Goal: Check status: Check status

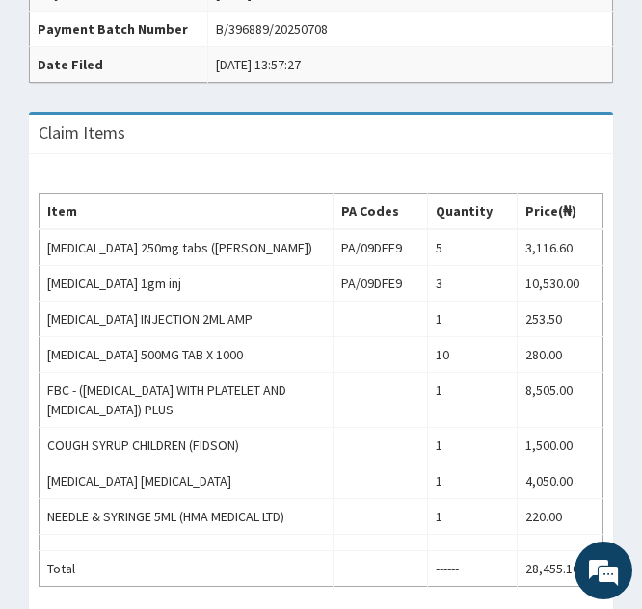
scroll to position [669, 0]
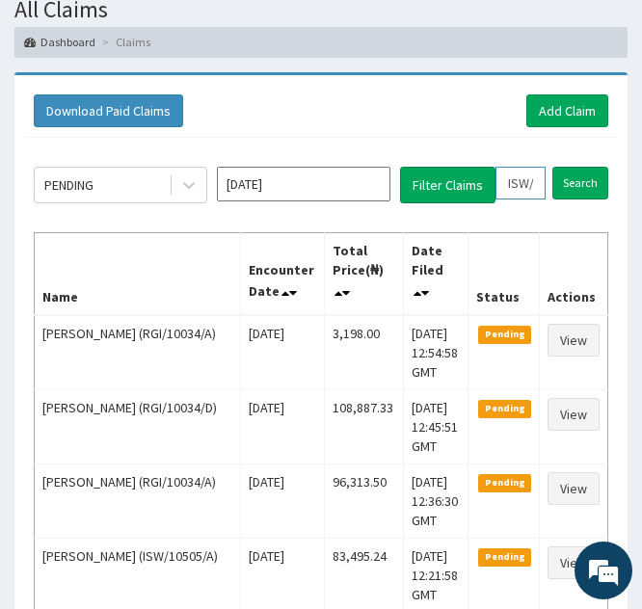
click at [514, 186] on input "ISW/10505/C" at bounding box center [520, 183] width 50 height 33
type input "SW/10505/C"
click at [541, 180] on icon at bounding box center [538, 182] width 13 height 13
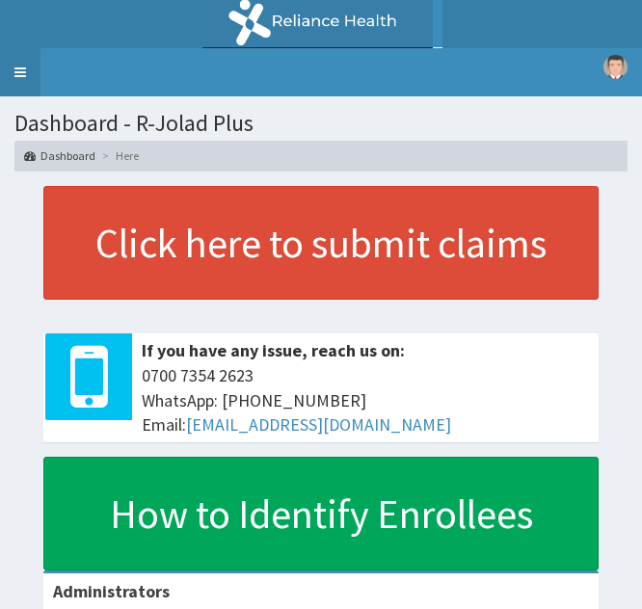
click at [21, 67] on link "Toggle navigation" at bounding box center [20, 72] width 40 height 48
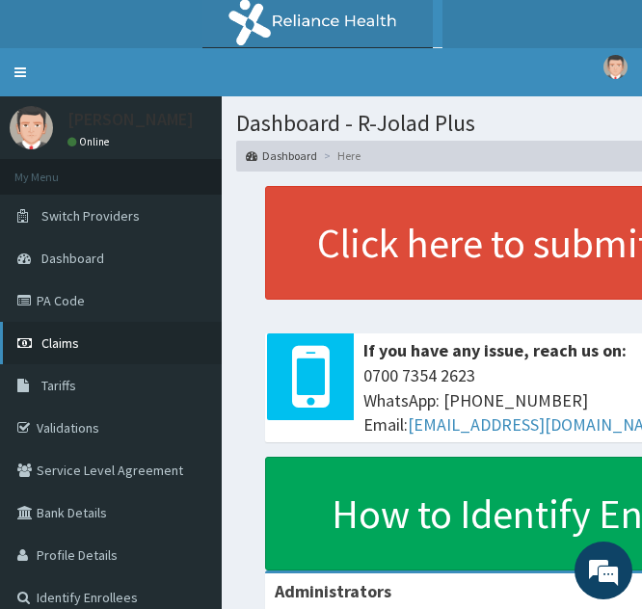
click at [81, 351] on link "Claims" at bounding box center [111, 343] width 222 height 42
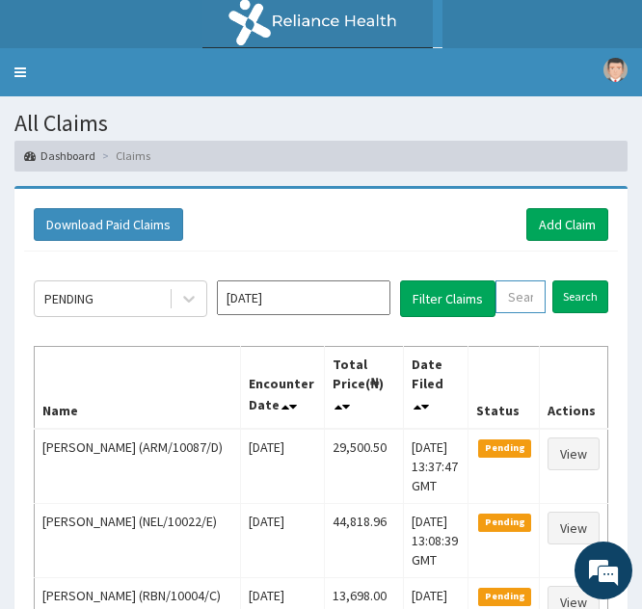
click at [514, 309] on input "text" at bounding box center [520, 296] width 50 height 33
click at [512, 297] on input "text" at bounding box center [520, 296] width 50 height 33
paste input "ISW/10505/D"
type input "ISW/10505/D"
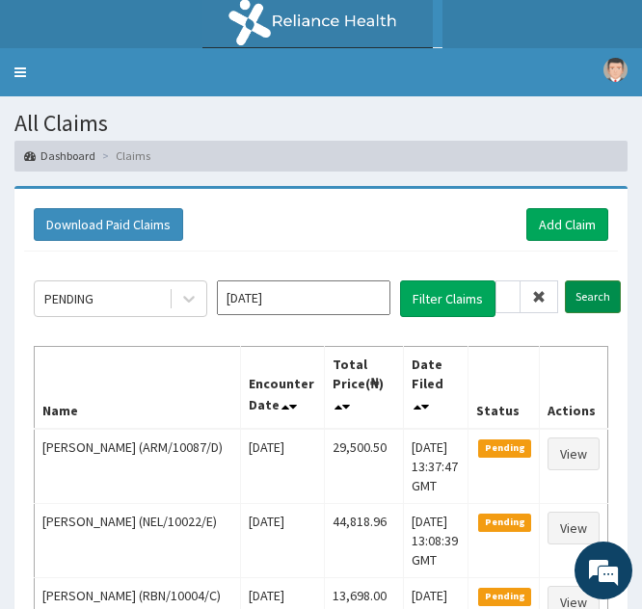
scroll to position [0, 0]
click at [579, 292] on input "Search" at bounding box center [593, 296] width 56 height 33
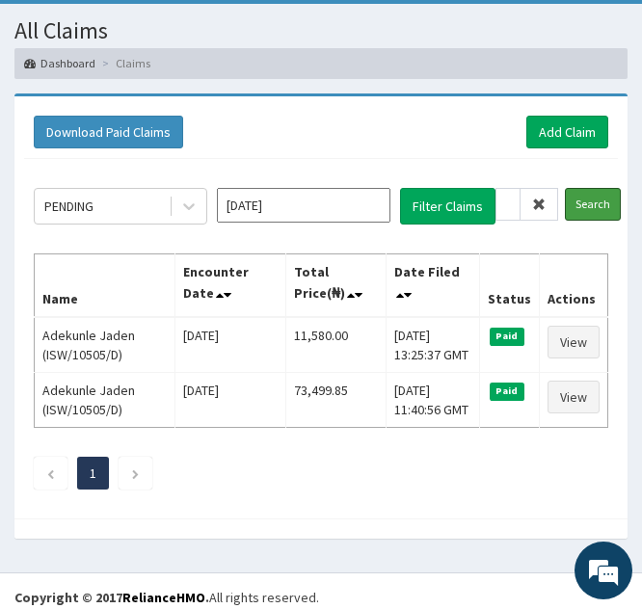
scroll to position [93, 0]
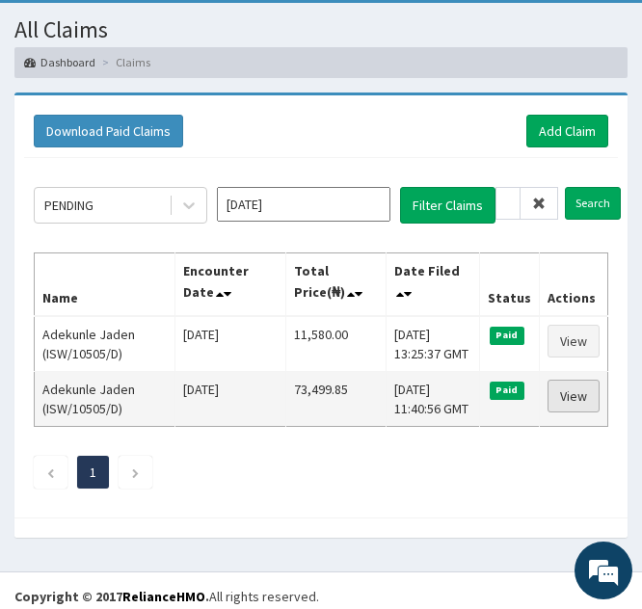
click at [565, 389] on link "View" at bounding box center [574, 396] width 52 height 33
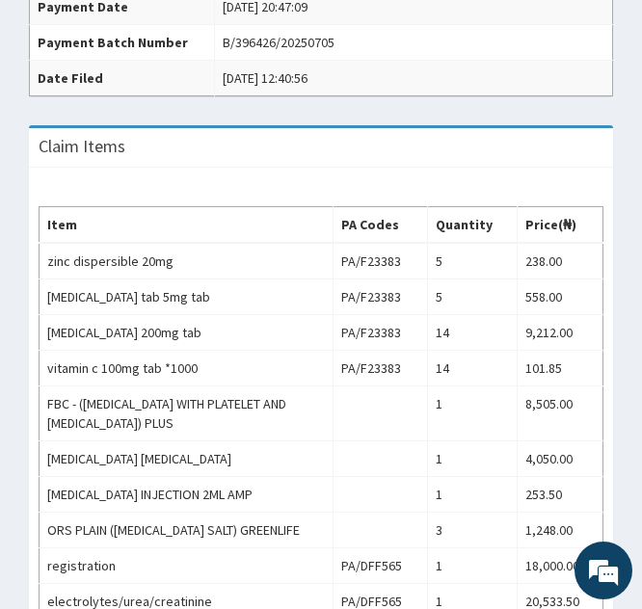
scroll to position [658, 0]
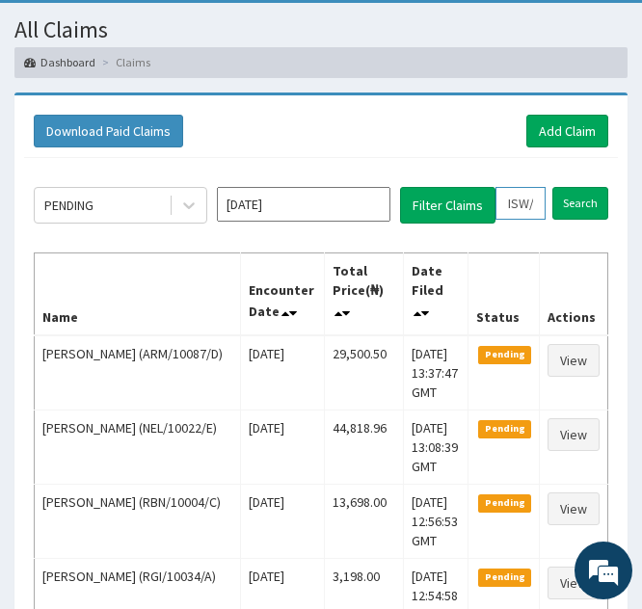
click at [511, 197] on input "ISW/10505/D" at bounding box center [520, 203] width 50 height 33
type input "SW/10505/D"
click at [540, 207] on icon at bounding box center [538, 203] width 13 height 13
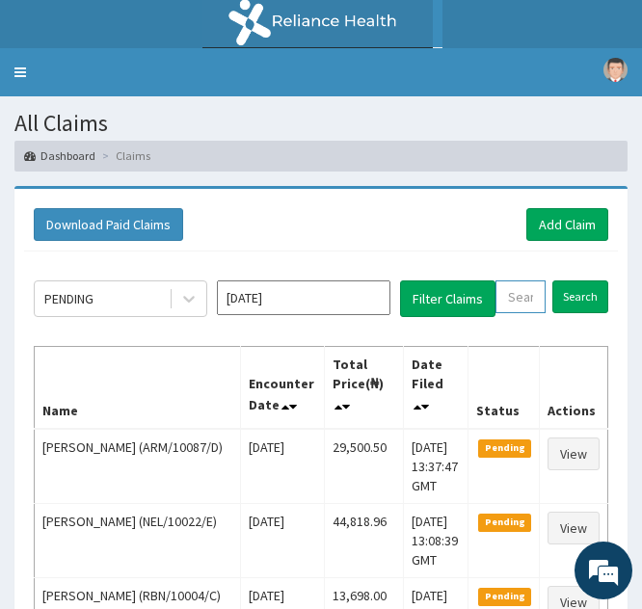
click at [520, 308] on input "text" at bounding box center [520, 296] width 50 height 33
paste input "PRU/10007/B"
type input "PRU/10007/B"
click at [571, 301] on input "Search" at bounding box center [593, 296] width 56 height 33
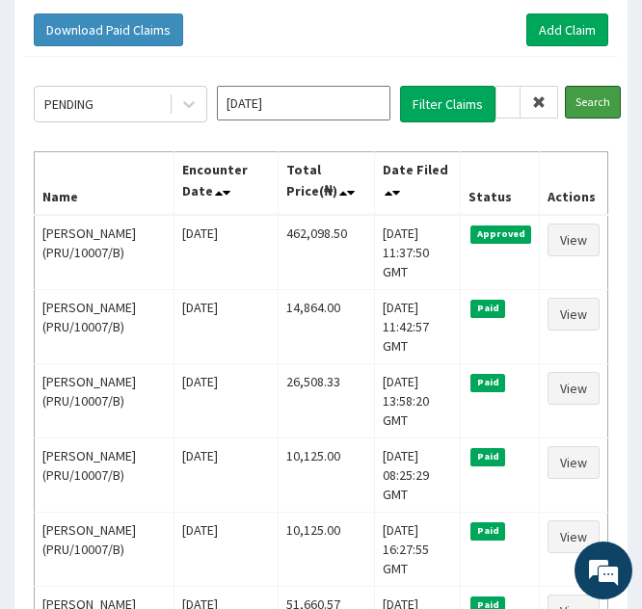
scroll to position [196, 0]
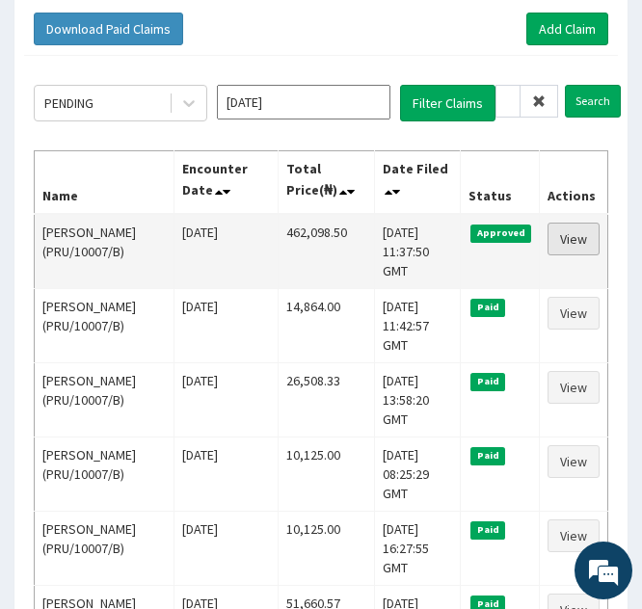
click at [567, 238] on link "View" at bounding box center [574, 239] width 52 height 33
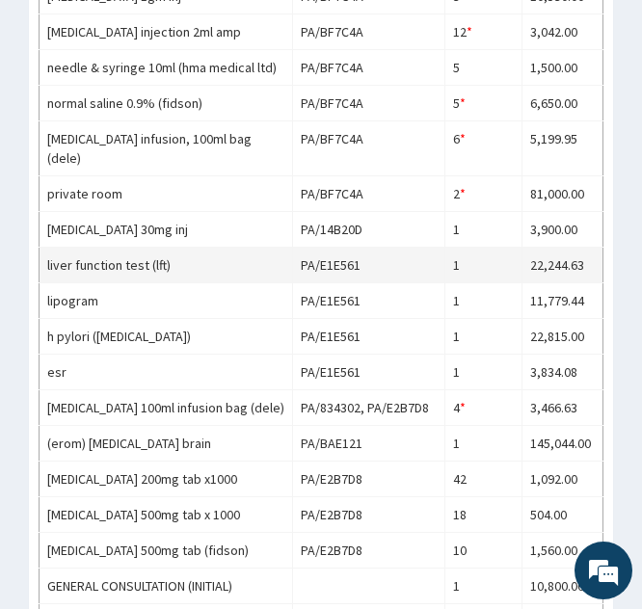
scroll to position [1217, 0]
